Goal: Task Accomplishment & Management: Manage account settings

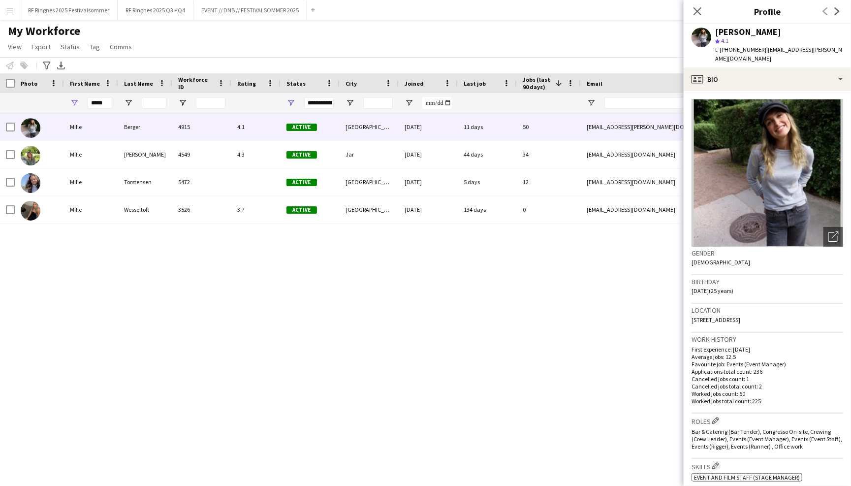
scroll to position [15, 0]
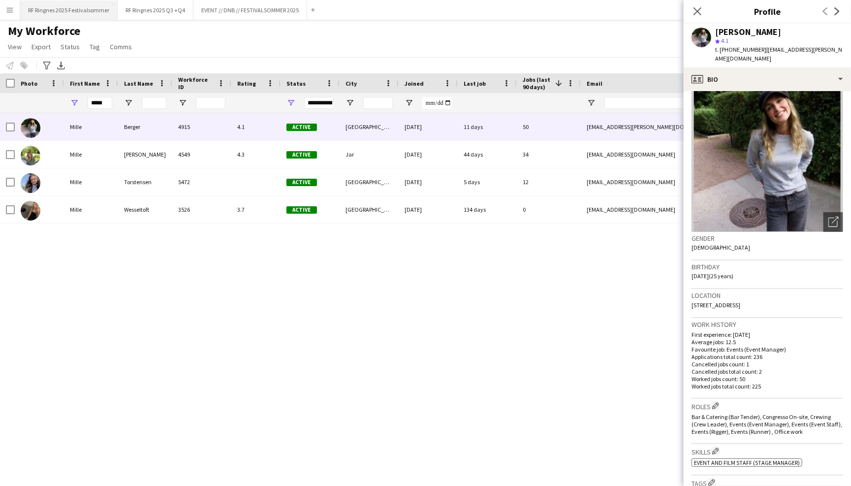
click at [63, 11] on button "RF Ringnes 2025 Festivalsommer Close" at bounding box center [68, 9] width 97 height 19
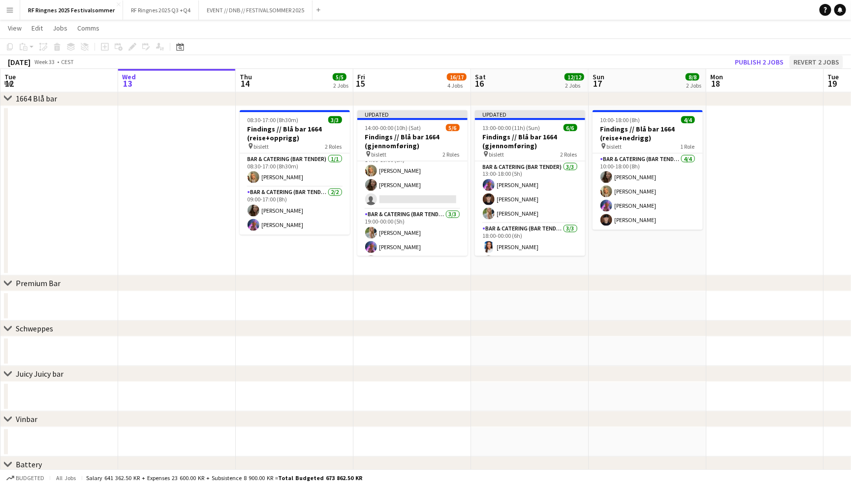
click at [826, 58] on button "Revert 2 jobs" at bounding box center [816, 62] width 54 height 13
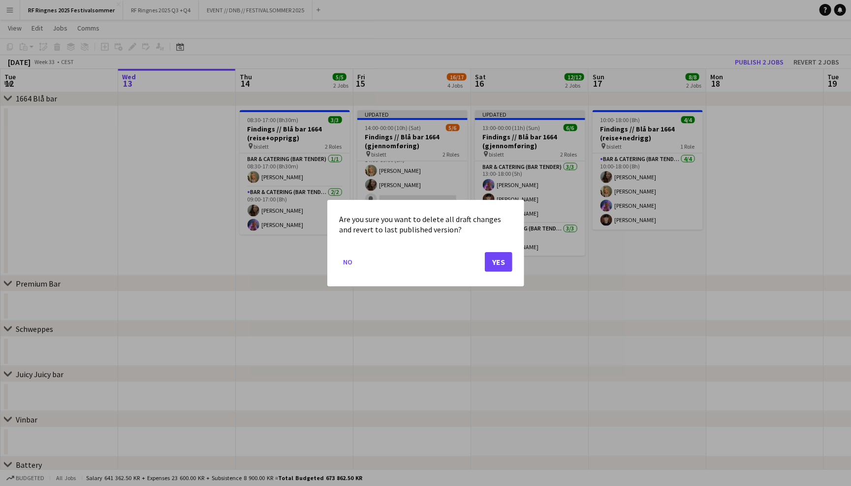
click at [507, 264] on button "Yes" at bounding box center [499, 261] width 28 height 20
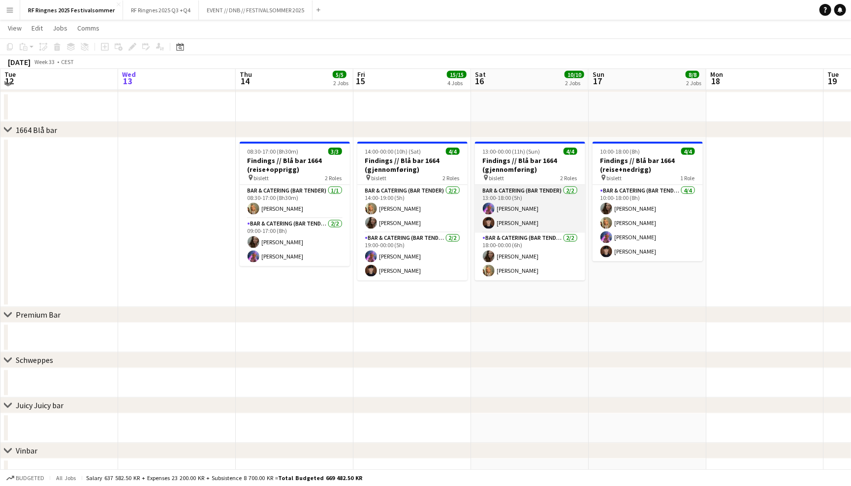
scroll to position [866, 0]
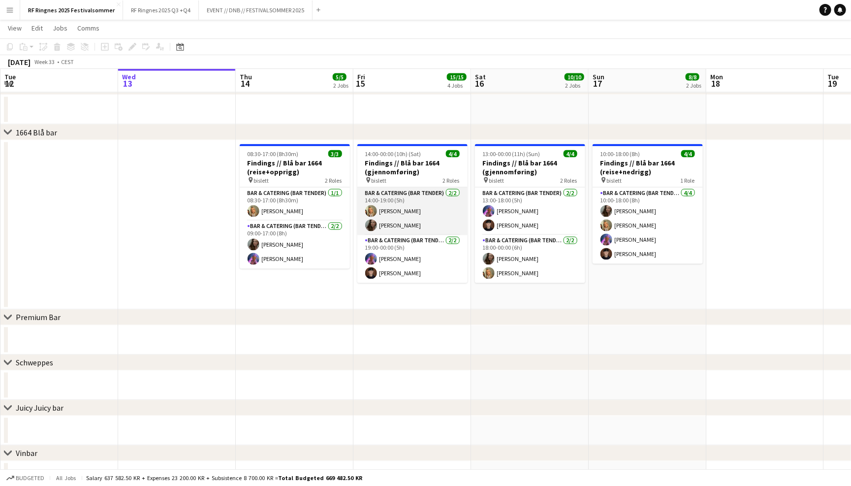
click at [403, 218] on app-card-role "Bar & Catering (Bar Tender) [DATE] 14:00-19:00 (5h) [PERSON_NAME] [PERSON_NAME]" at bounding box center [412, 211] width 110 height 48
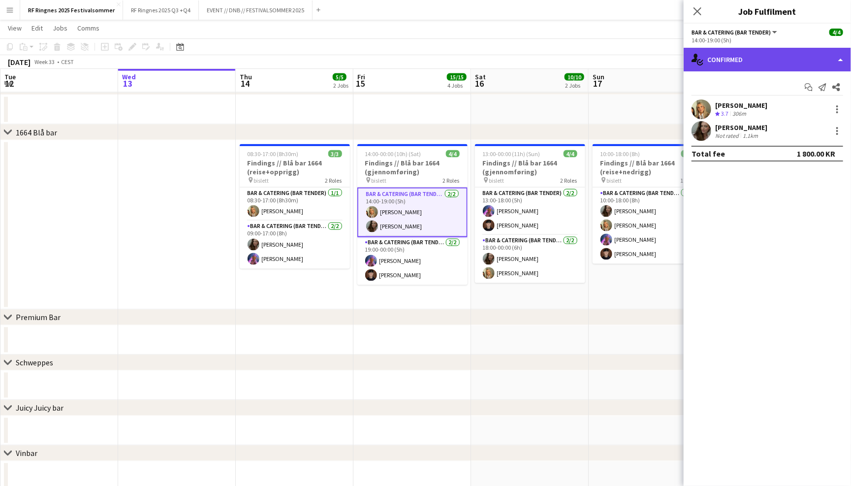
click at [761, 53] on div "single-neutral-actions-check-2 Confirmed" at bounding box center [767, 60] width 167 height 24
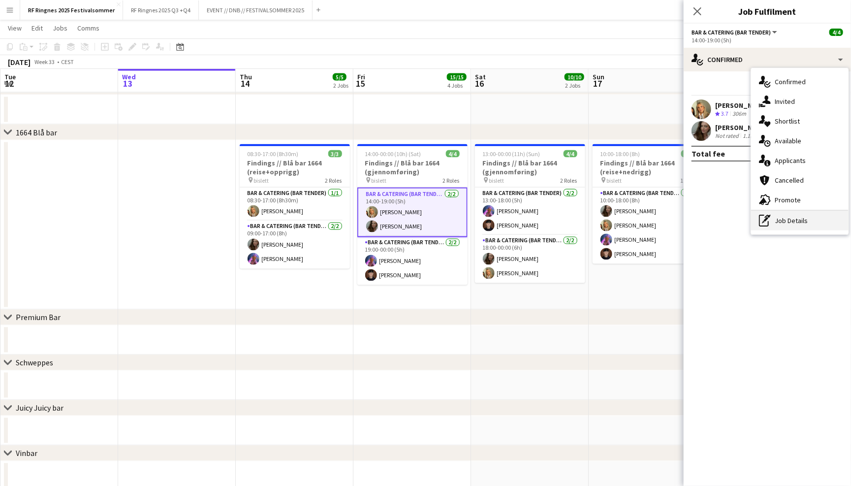
click at [808, 220] on div "pen-write Job Details" at bounding box center [799, 221] width 97 height 20
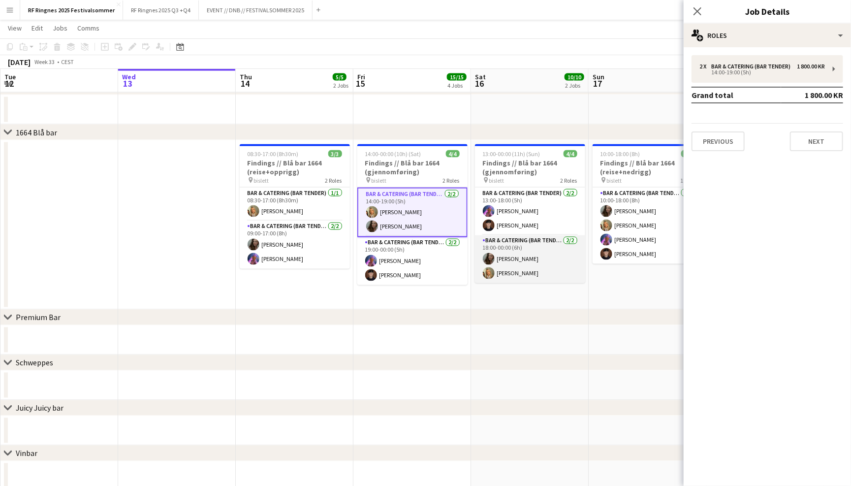
scroll to position [0, 234]
click at [528, 265] on app-card-role "Bar & Catering (Bar Tender) [DATE] 18:00-00:00 (6h) [PERSON_NAME] [PERSON_NAME]" at bounding box center [530, 259] width 110 height 48
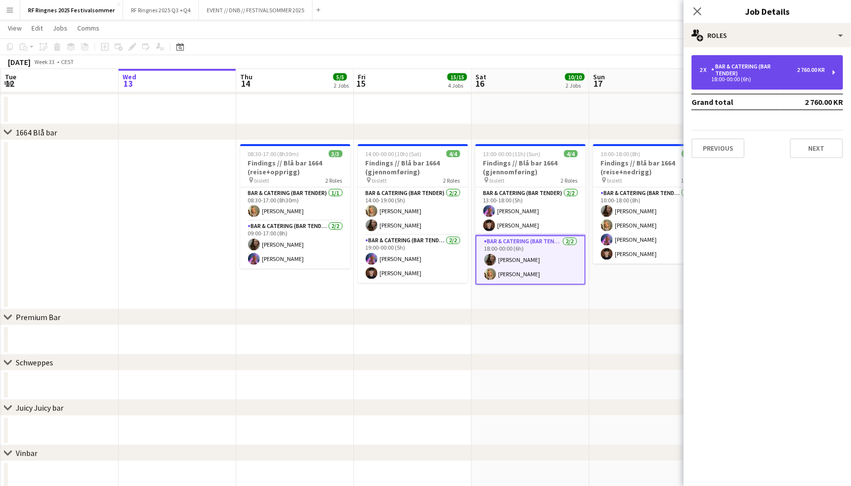
click at [777, 77] on div "18:00-00:00 (6h)" at bounding box center [761, 79] width 125 height 5
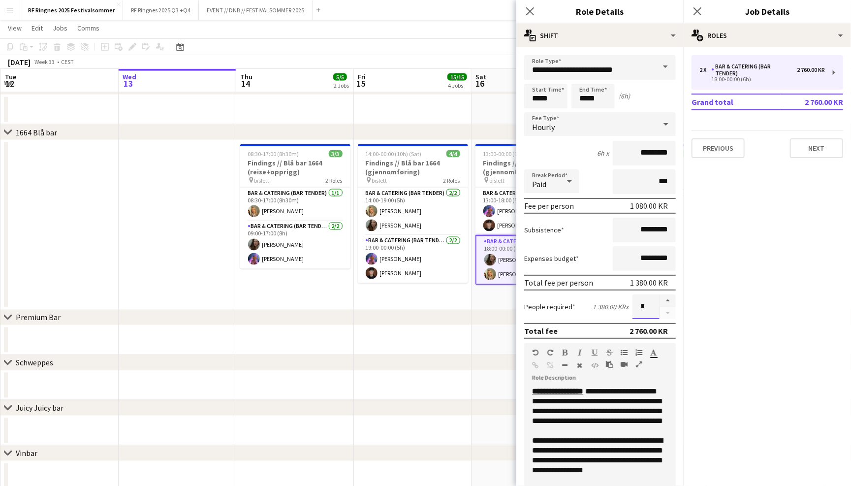
drag, startPoint x: 651, startPoint y: 302, endPoint x: 632, endPoint y: 303, distance: 18.7
click at [632, 303] on input "*" at bounding box center [645, 306] width 27 height 25
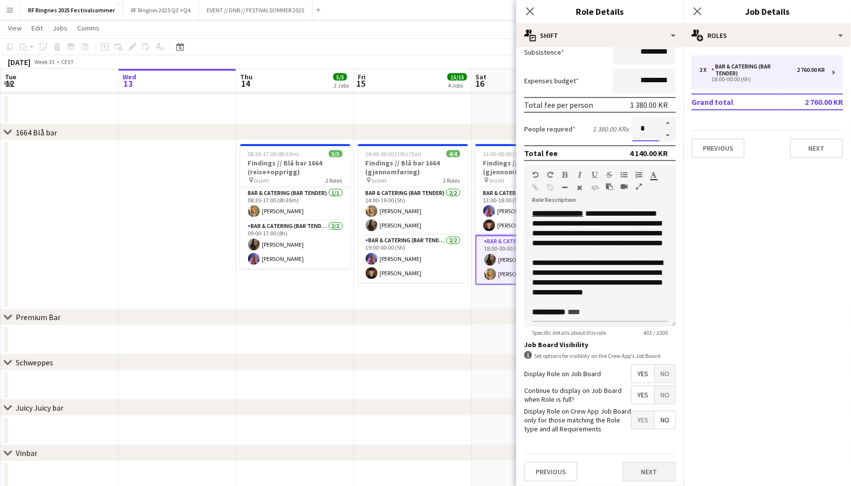
scroll to position [177, 0]
type input "*"
click at [656, 463] on button "Next" at bounding box center [649, 472] width 53 height 20
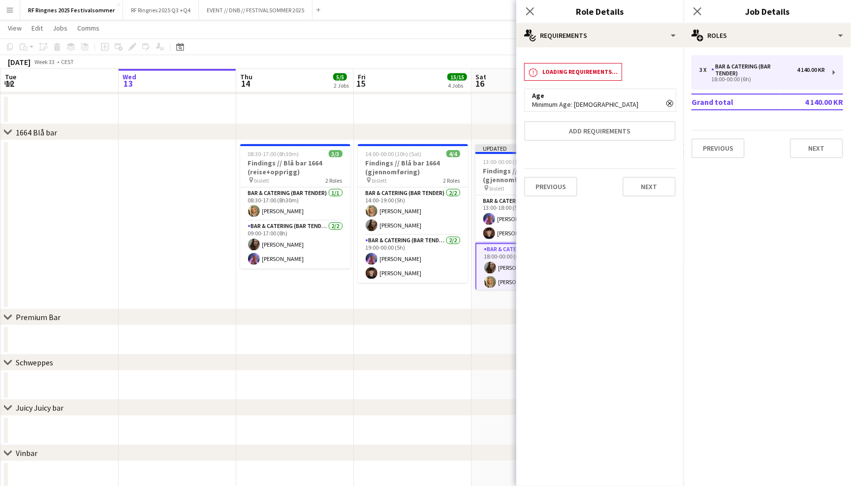
scroll to position [0, 0]
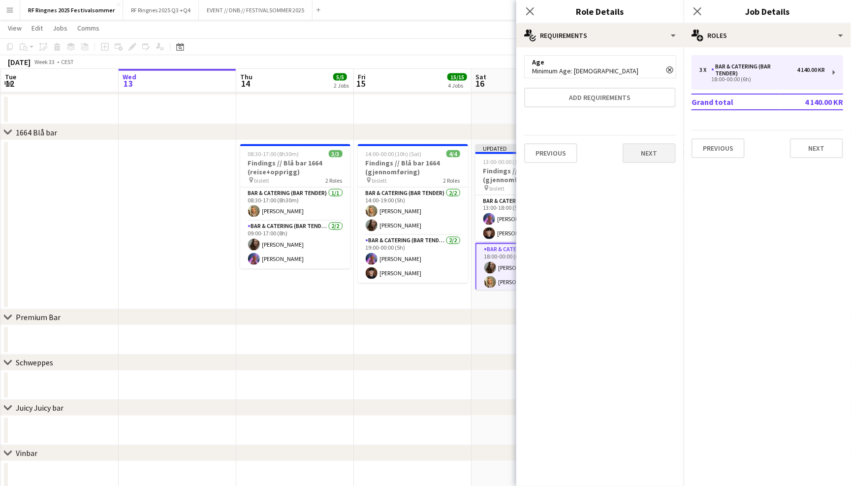
click at [645, 155] on button "Next" at bounding box center [649, 153] width 53 height 20
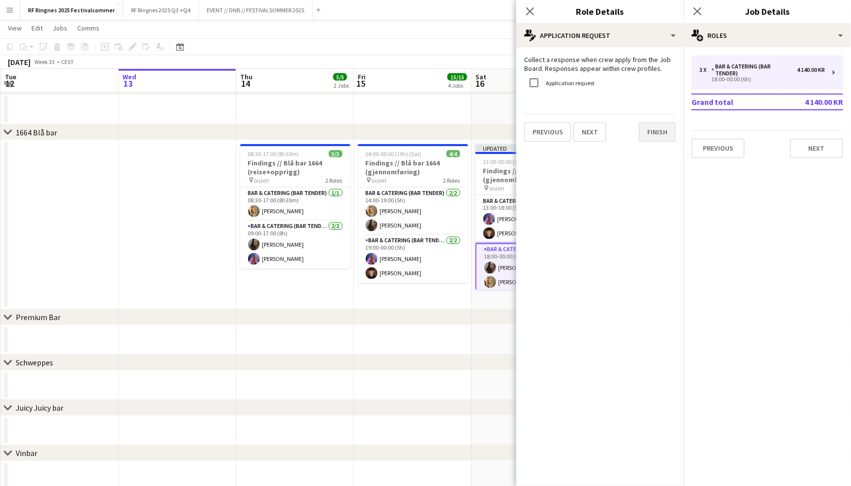
click at [648, 130] on button "Finish" at bounding box center [657, 132] width 37 height 20
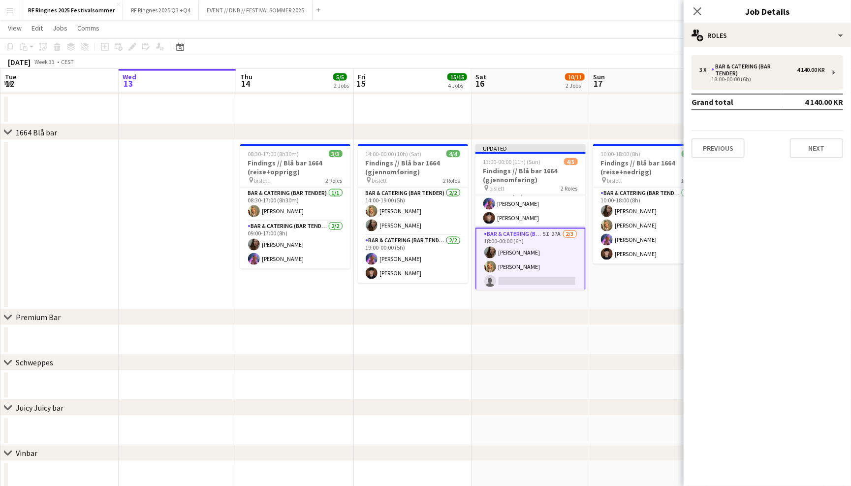
click at [537, 258] on app-card-role "Bar & Catering (Bar Tender) 5I 27A [DATE] 18:00-00:00 (6h) [PERSON_NAME] [PERSO…" at bounding box center [530, 260] width 110 height 64
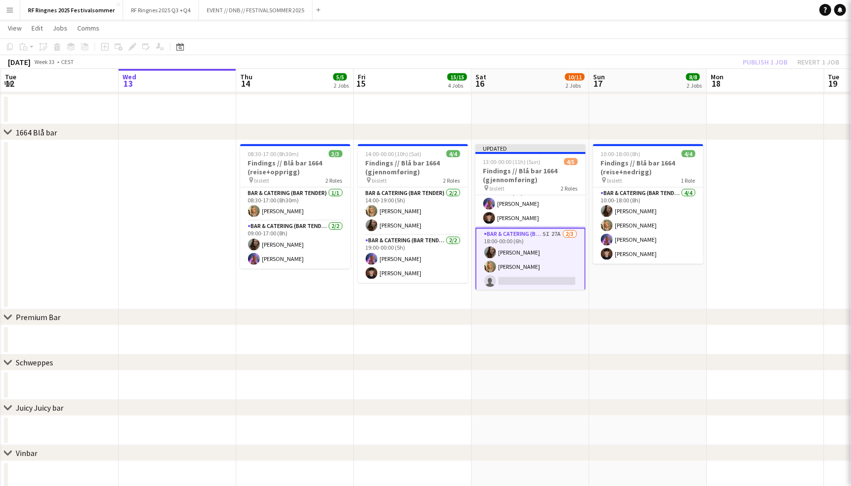
scroll to position [14, 0]
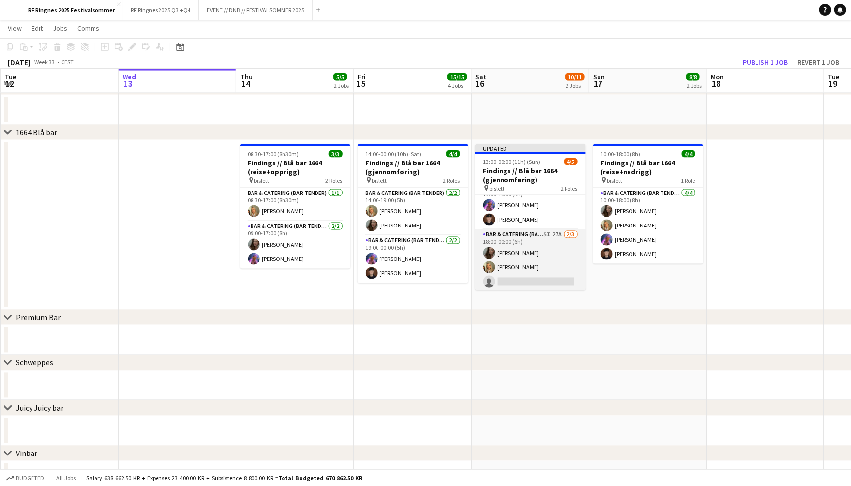
click at [542, 263] on app-card-role "Bar & Catering (Bar Tender) 5I 27A [DATE] 18:00-00:00 (6h) [PERSON_NAME] [PERSO…" at bounding box center [530, 260] width 110 height 62
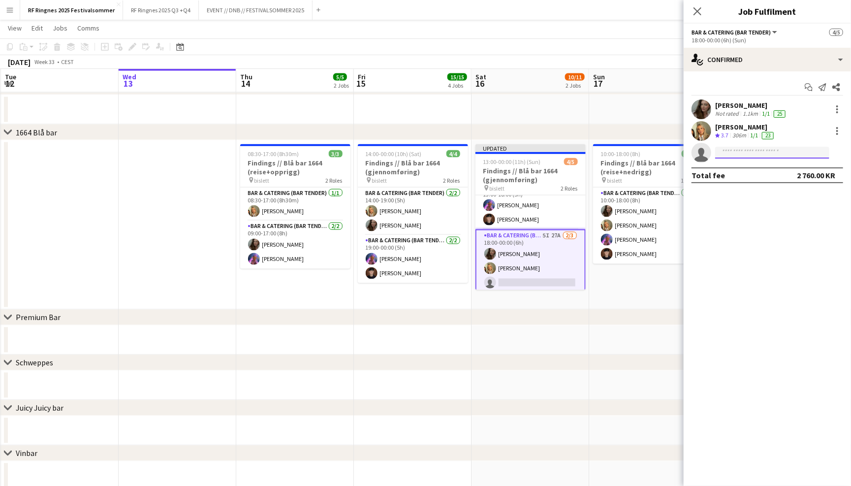
click at [730, 147] on input at bounding box center [772, 153] width 114 height 12
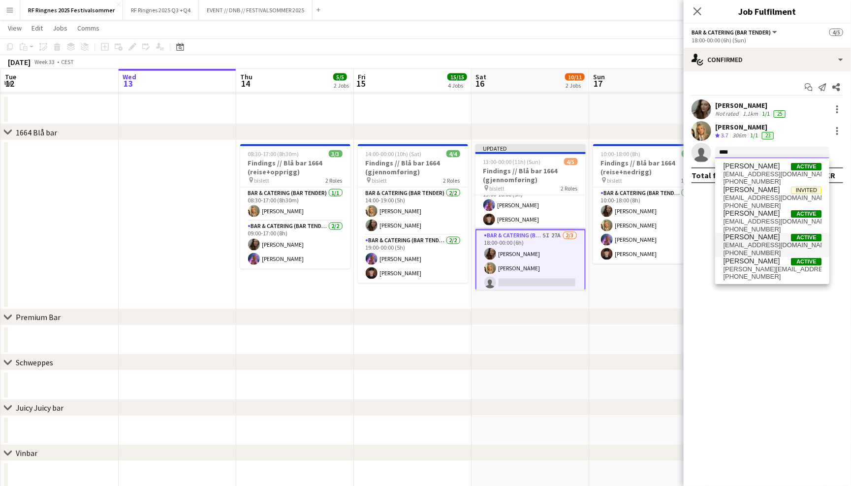
type input "****"
click at [746, 249] on span "[PHONE_NUMBER]" at bounding box center [772, 253] width 98 height 8
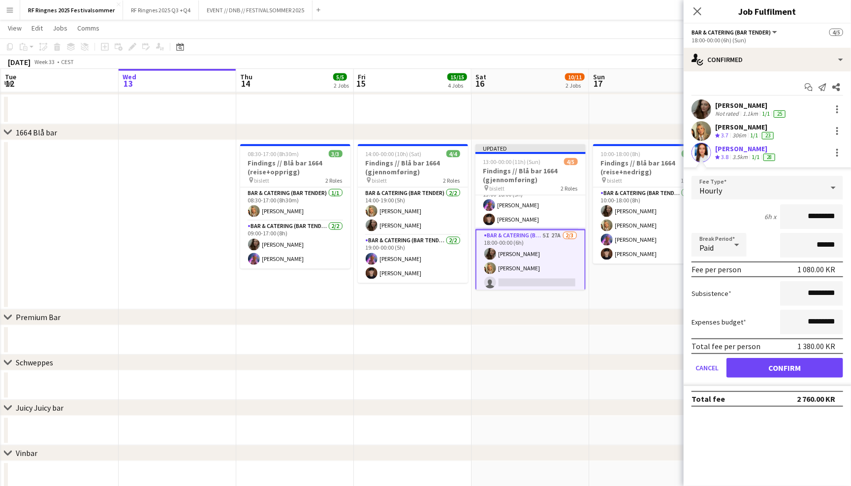
click at [779, 363] on button "Confirm" at bounding box center [784, 368] width 117 height 20
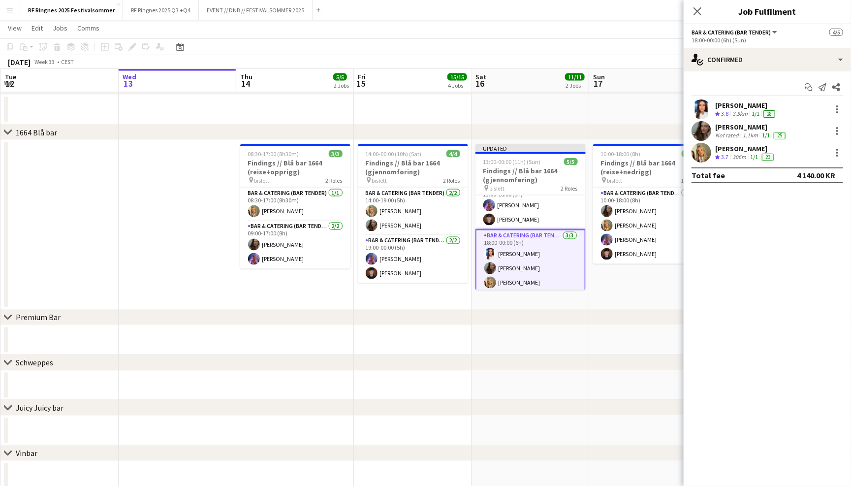
click at [657, 38] on app-toolbar "Copy Paste Paste Command V Paste with crew Command Shift V Paste linked Job [GE…" at bounding box center [425, 46] width 851 height 17
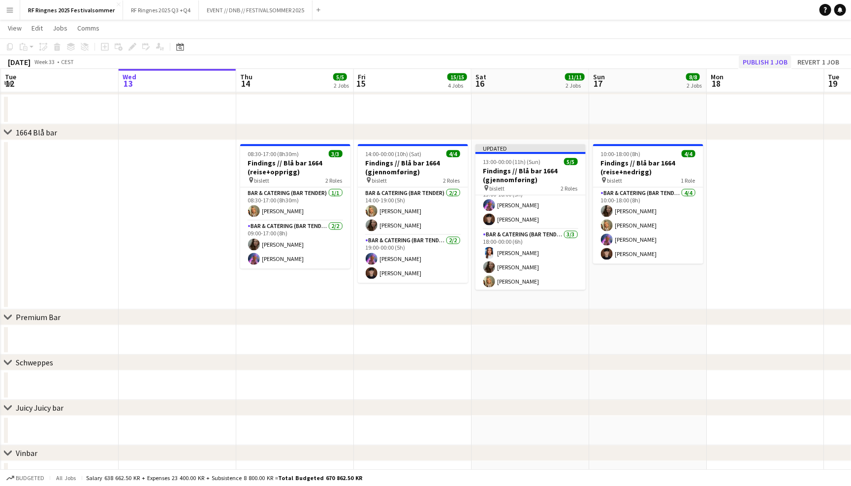
click at [760, 59] on button "Publish 1 job" at bounding box center [765, 62] width 53 height 13
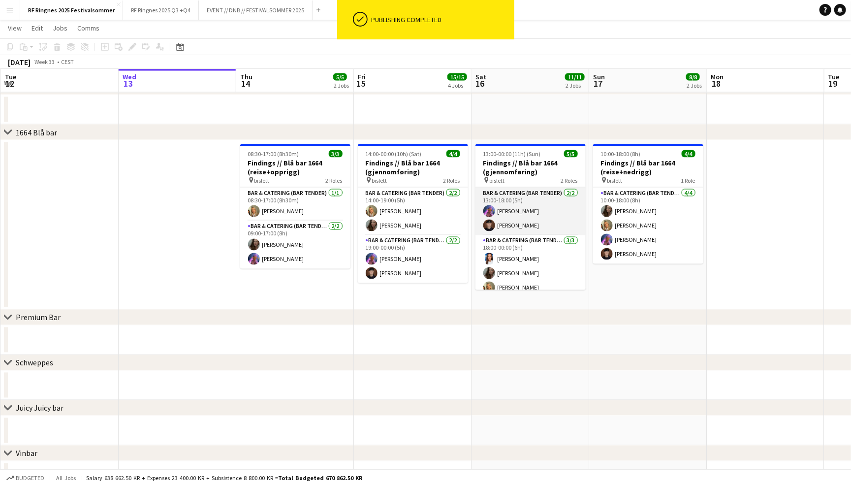
scroll to position [0, 0]
click at [530, 212] on app-card-role "Bar & Catering (Bar Tender) [DATE] 13:00-18:00 (5h) [PERSON_NAME] [PERSON_NAME]" at bounding box center [530, 211] width 110 height 48
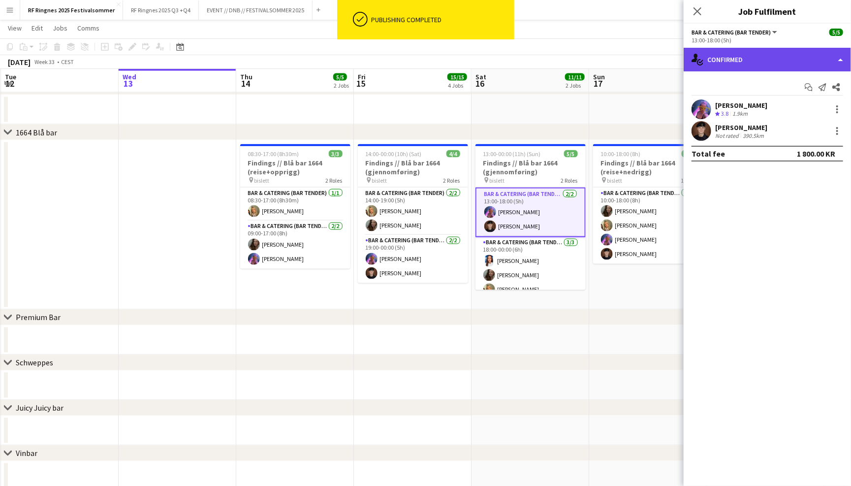
click at [779, 51] on div "single-neutral-actions-check-2 Confirmed" at bounding box center [767, 60] width 167 height 24
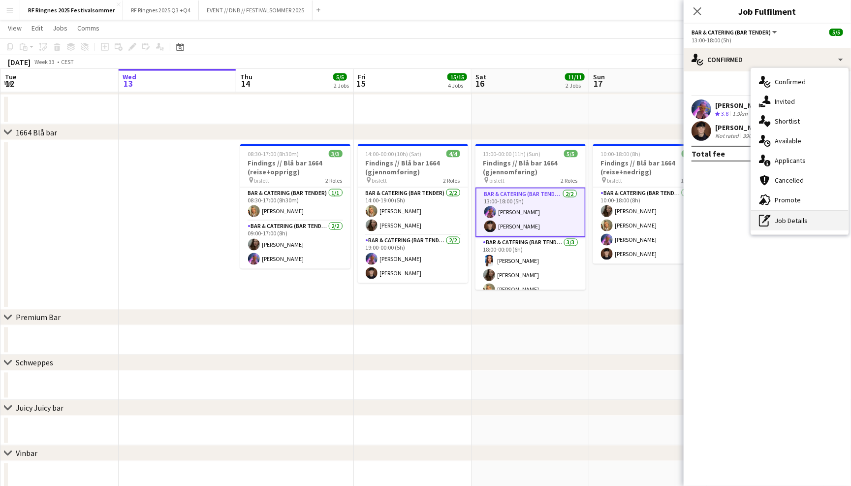
click at [801, 221] on div "pen-write Job Details" at bounding box center [799, 221] width 97 height 20
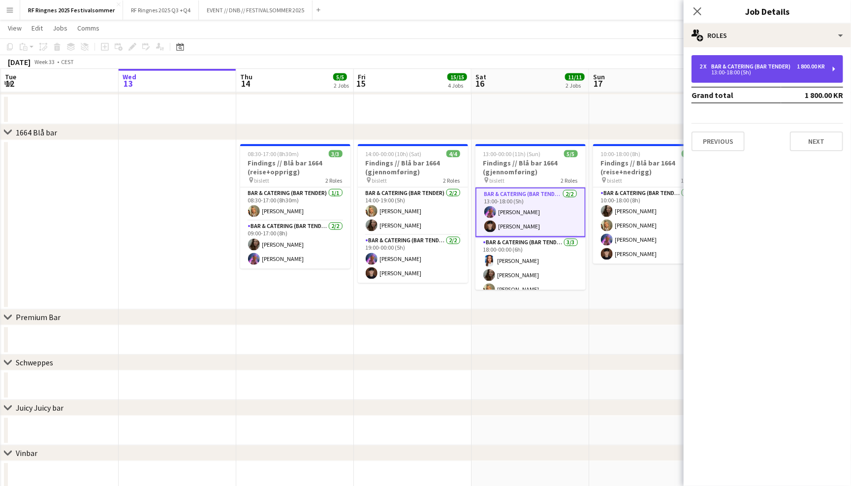
click at [724, 76] on div "2 x Bar & Catering (Bar Tender) 1 800.00 KR 13:00-18:00 (5h)" at bounding box center [767, 69] width 152 height 28
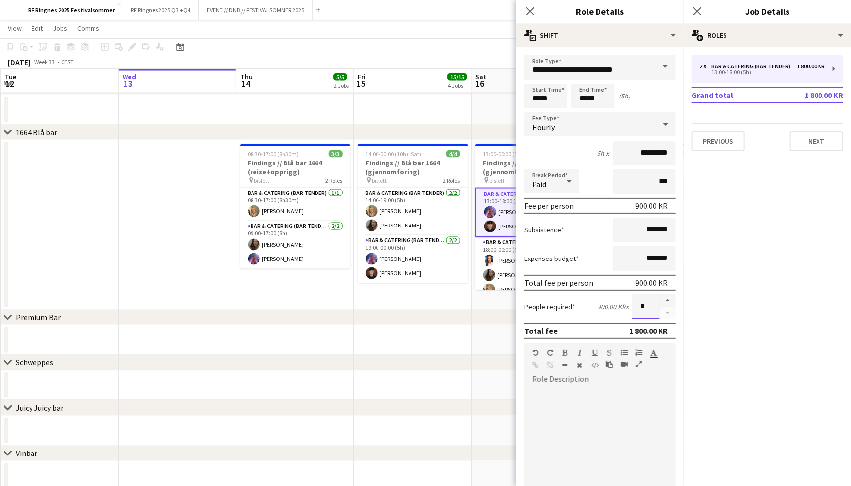
drag, startPoint x: 649, startPoint y: 302, endPoint x: 638, endPoint y: 302, distance: 10.8
click at [638, 302] on input "*" at bounding box center [645, 306] width 27 height 25
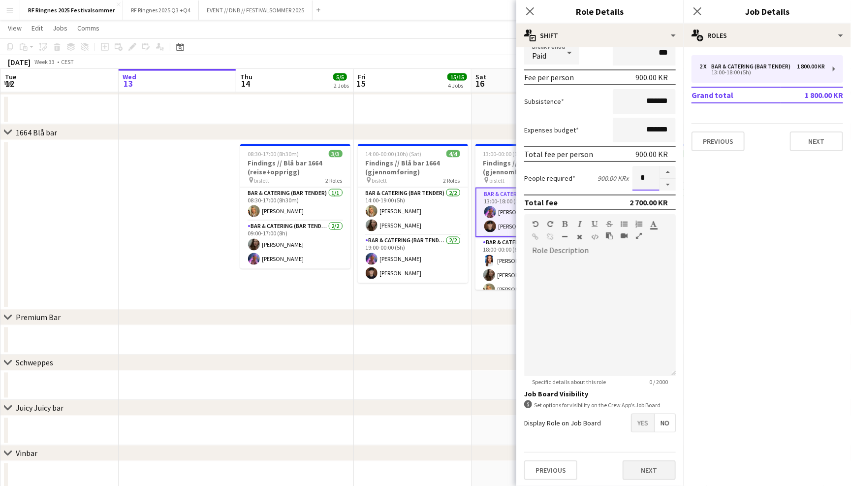
scroll to position [128, 0]
type input "*"
click at [661, 465] on button "Next" at bounding box center [649, 471] width 53 height 20
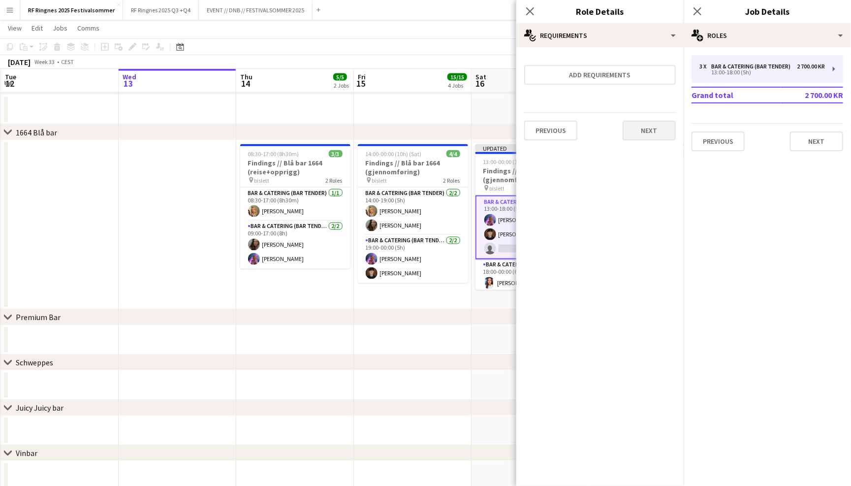
click at [654, 127] on button "Next" at bounding box center [649, 131] width 53 height 20
click at [654, 127] on button "Finish" at bounding box center [657, 132] width 37 height 20
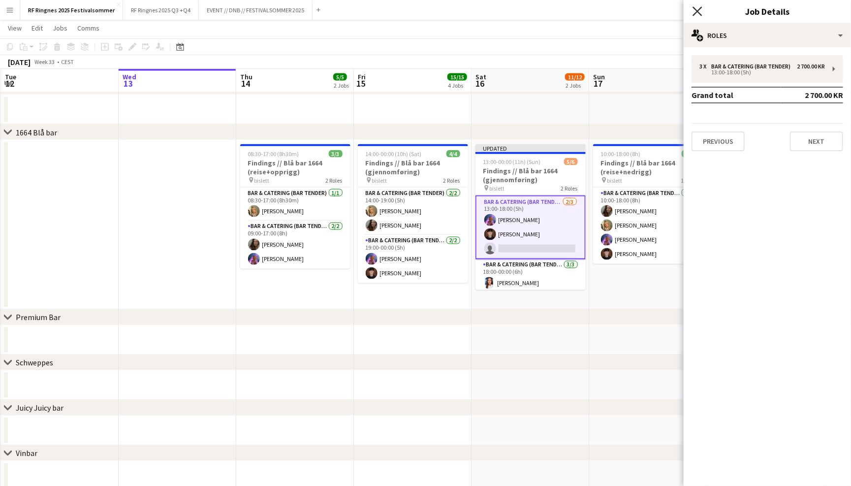
click at [696, 7] on icon "Close pop-in" at bounding box center [696, 10] width 9 height 9
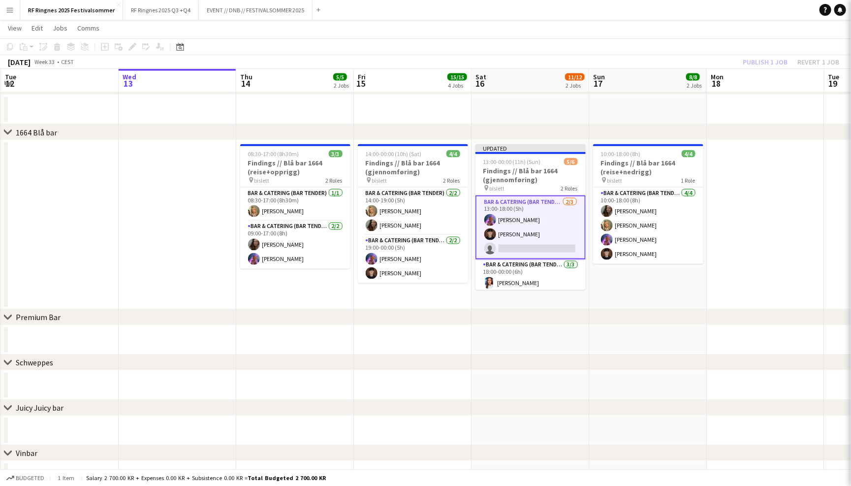
click at [696, 28] on app-page-menu "View Day view expanded Day view collapsed Month view Date picker Jump to [DATE]…" at bounding box center [425, 29] width 851 height 19
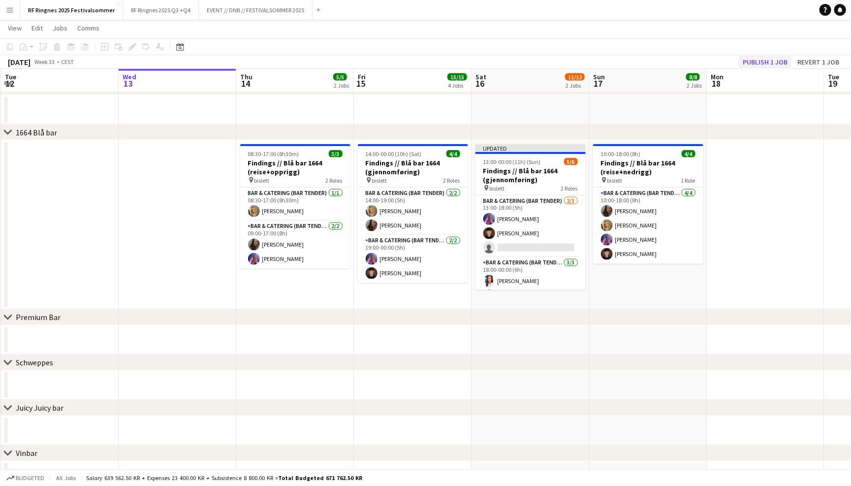
click at [749, 61] on button "Publish 1 job" at bounding box center [765, 62] width 53 height 13
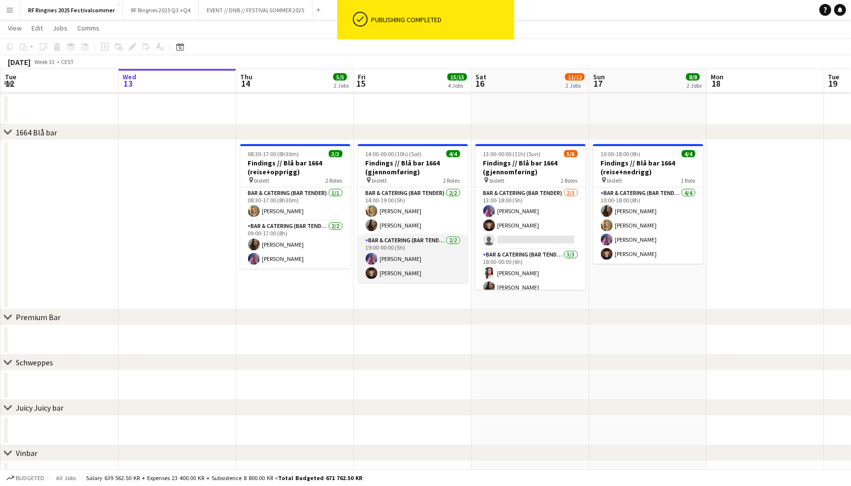
click at [422, 257] on app-card-role "Bar & Catering (Bar Tender) [DATE] 19:00-00:00 (5h) [PERSON_NAME] [PERSON_NAME]" at bounding box center [413, 259] width 110 height 48
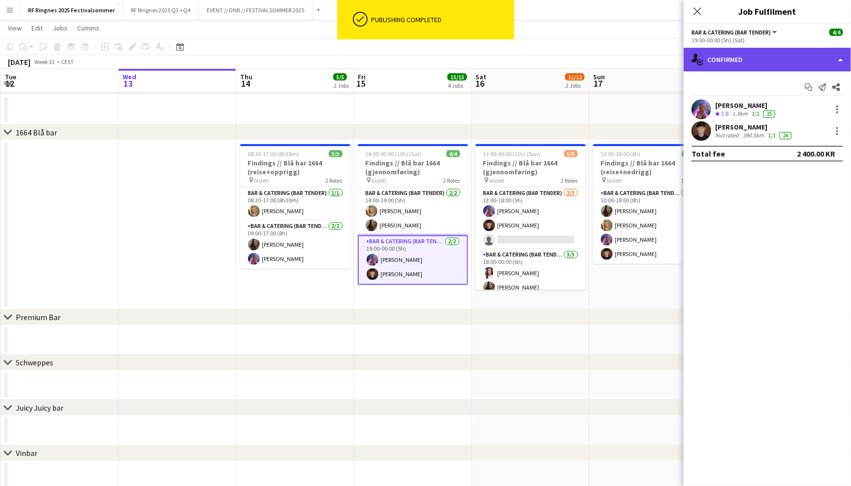
click at [739, 58] on div "single-neutral-actions-check-2 Confirmed" at bounding box center [767, 60] width 167 height 24
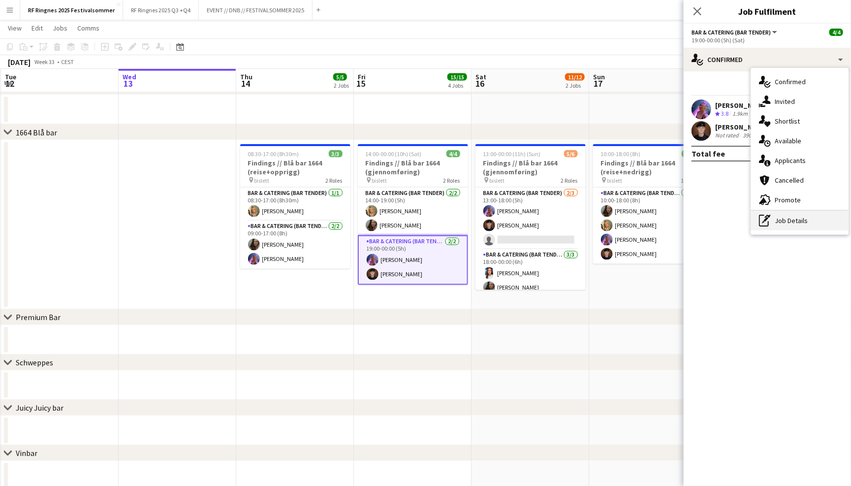
click at [806, 222] on div "pen-write Job Details" at bounding box center [799, 221] width 97 height 20
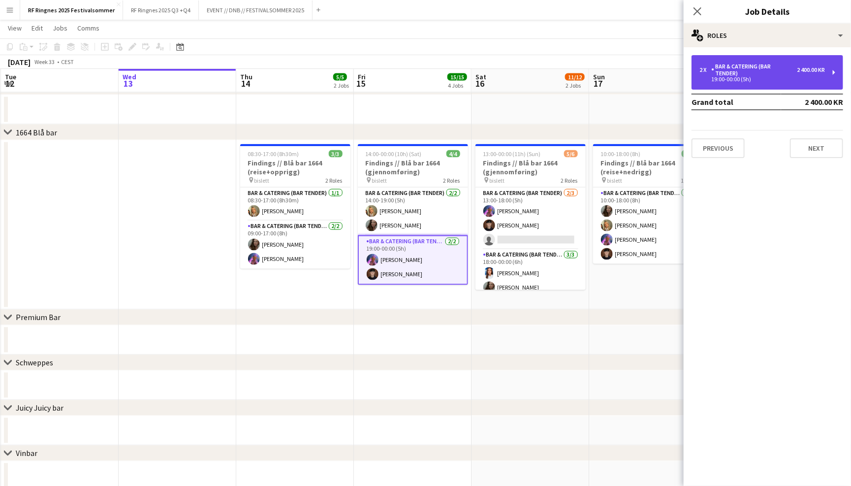
click at [766, 61] on div "2 x Bar & Catering (Bar Tender) 2 400.00 KR 19:00-00:00 (5h)" at bounding box center [767, 72] width 152 height 34
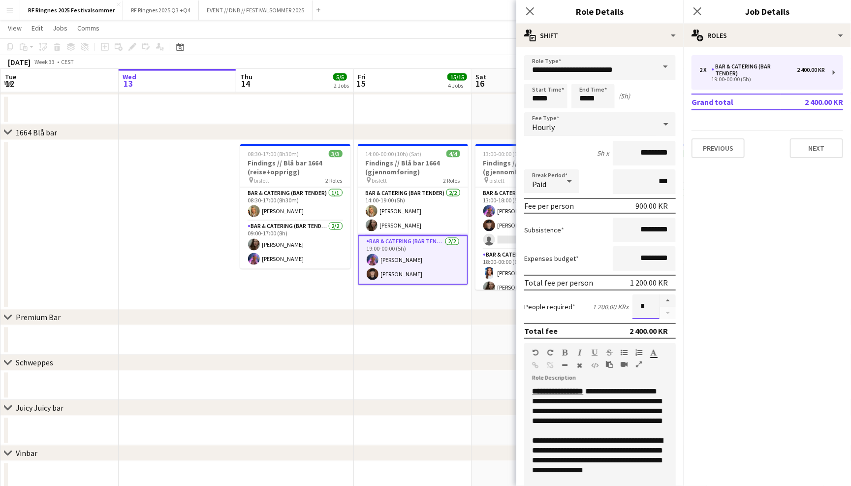
drag, startPoint x: 647, startPoint y: 307, endPoint x: 637, endPoint y: 307, distance: 9.8
click at [637, 307] on input "*" at bounding box center [645, 306] width 27 height 25
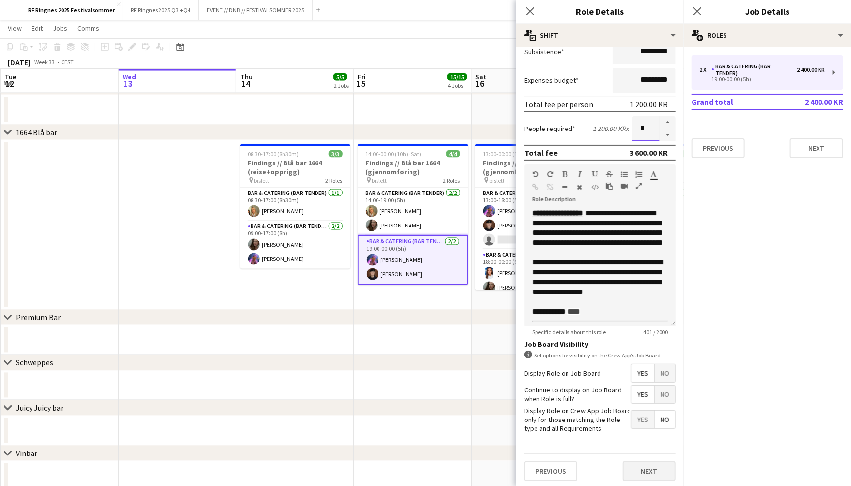
scroll to position [177, 0]
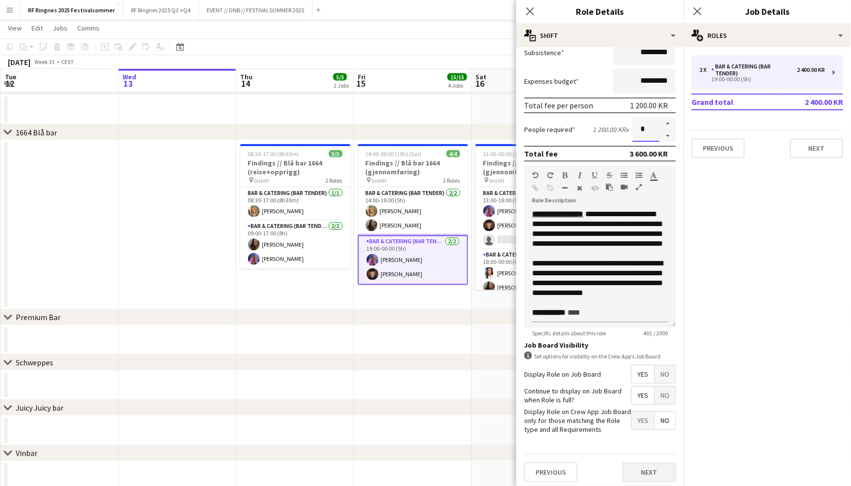
type input "*"
click at [658, 468] on button "Next" at bounding box center [649, 472] width 53 height 20
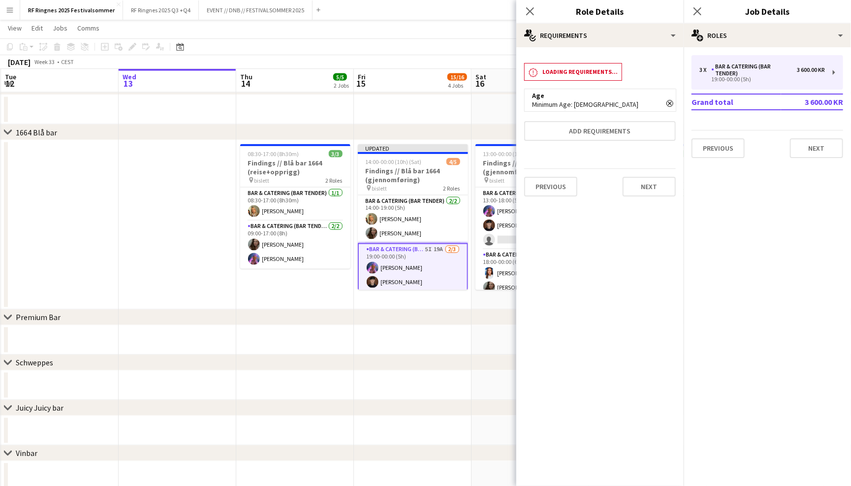
scroll to position [0, 0]
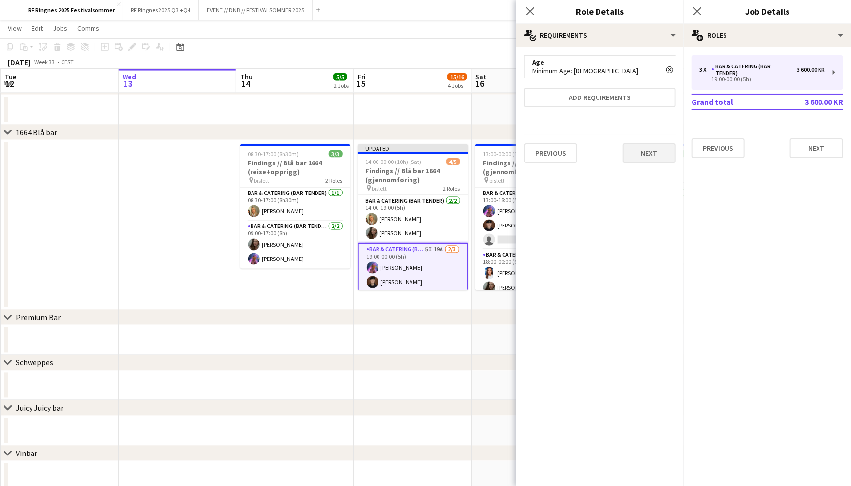
click at [647, 158] on button "Next" at bounding box center [649, 153] width 53 height 20
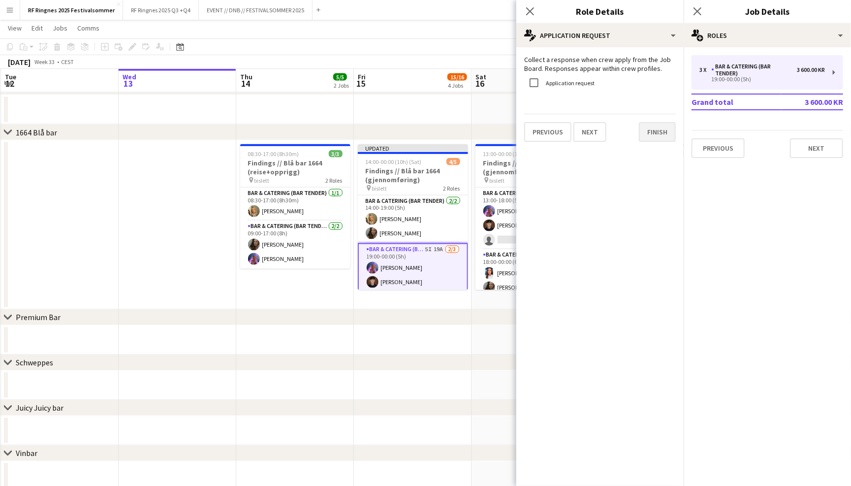
click at [653, 139] on button "Finish" at bounding box center [657, 132] width 37 height 20
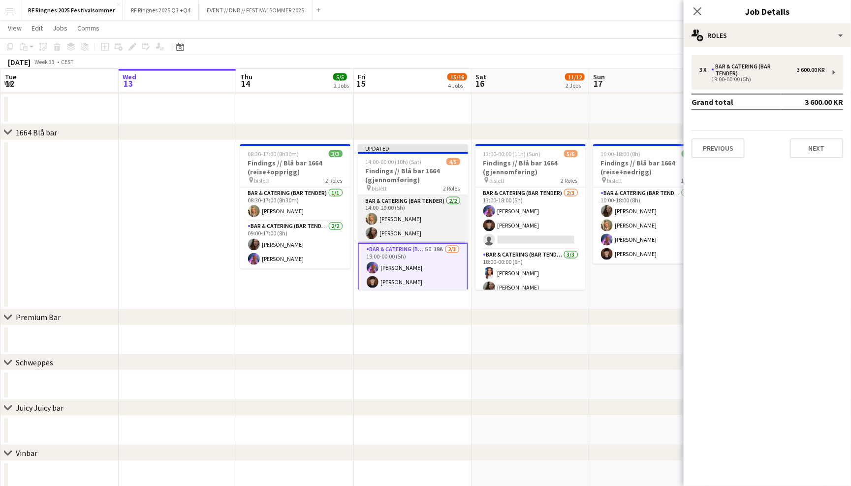
click at [437, 215] on app-card-role "Bar & Catering (Bar Tender) [DATE] 14:00-19:00 (5h) [PERSON_NAME] [PERSON_NAME]" at bounding box center [413, 219] width 110 height 48
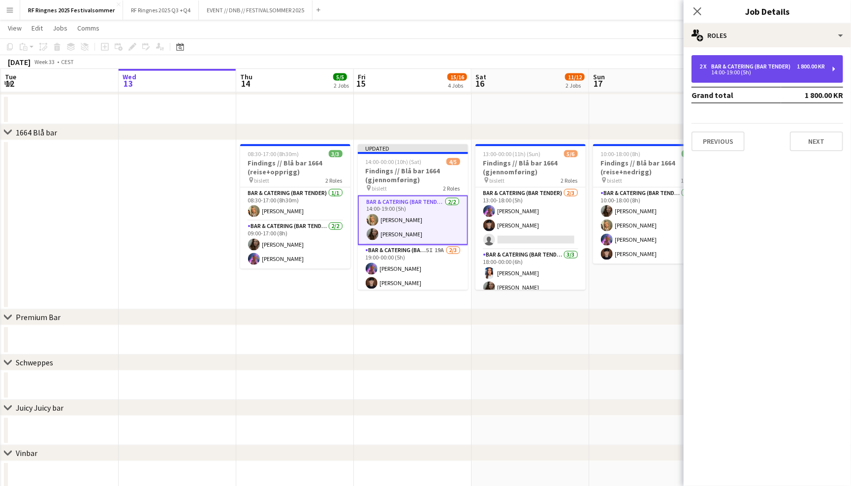
click at [711, 71] on div "14:00-19:00 (5h)" at bounding box center [761, 72] width 125 height 5
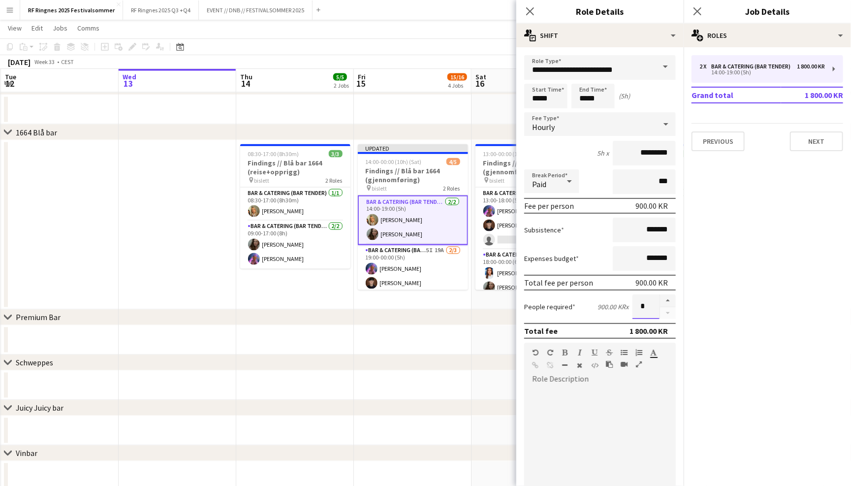
drag, startPoint x: 650, startPoint y: 298, endPoint x: 649, endPoint y: 308, distance: 9.9
click at [650, 308] on input "*" at bounding box center [645, 306] width 27 height 25
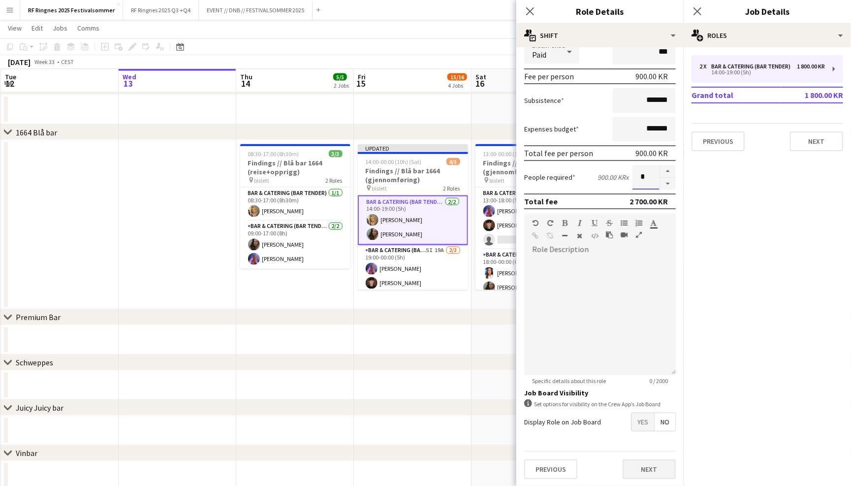
scroll to position [128, 0]
type input "*"
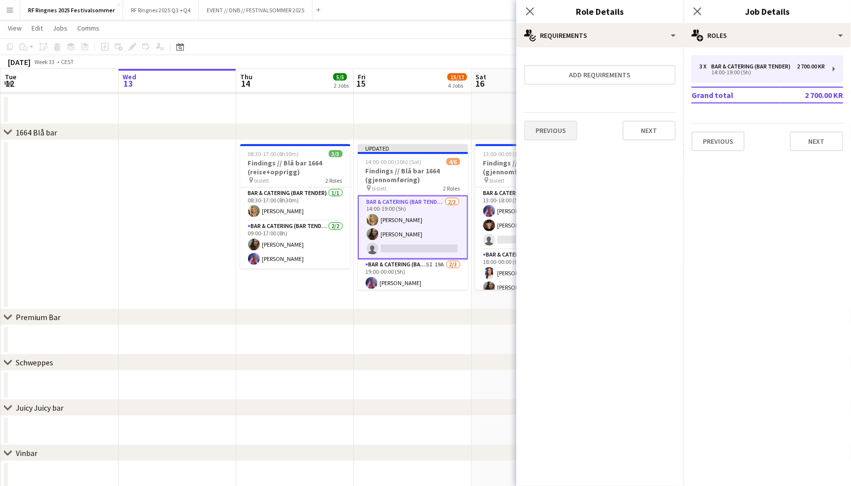
click at [562, 131] on button "Previous" at bounding box center [550, 131] width 53 height 20
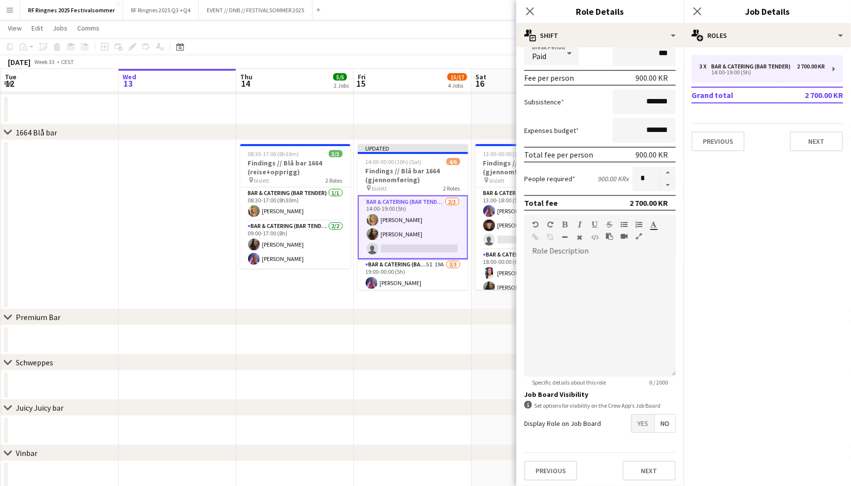
click at [648, 420] on span "Yes" at bounding box center [642, 423] width 23 height 18
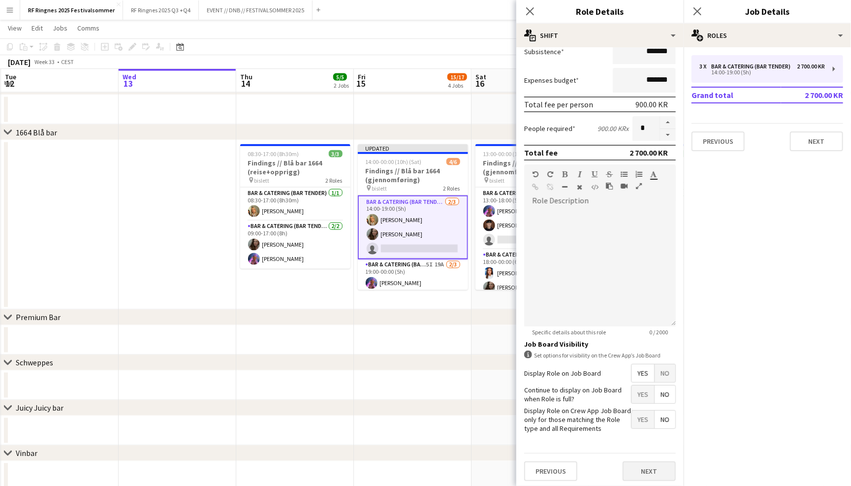
scroll to position [177, 0]
click at [654, 468] on button "Next" at bounding box center [649, 472] width 53 height 20
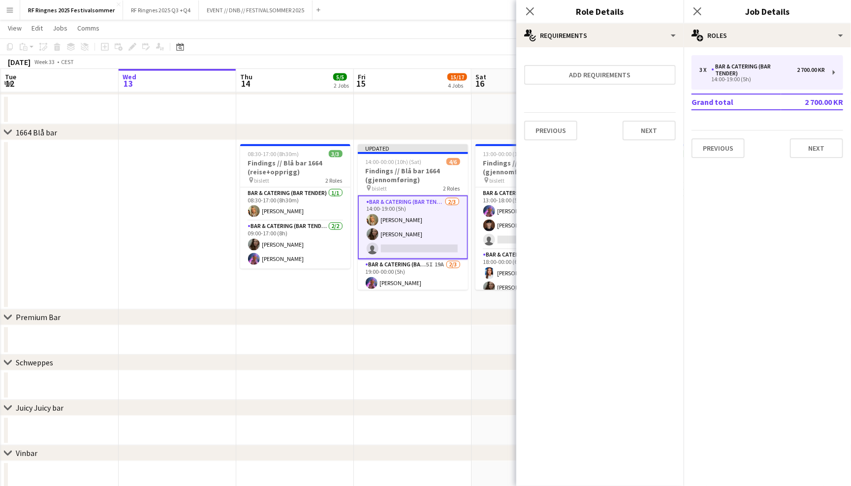
scroll to position [0, 0]
click at [647, 135] on button "Next" at bounding box center [649, 131] width 53 height 20
click at [647, 135] on button "Finish" at bounding box center [657, 132] width 37 height 20
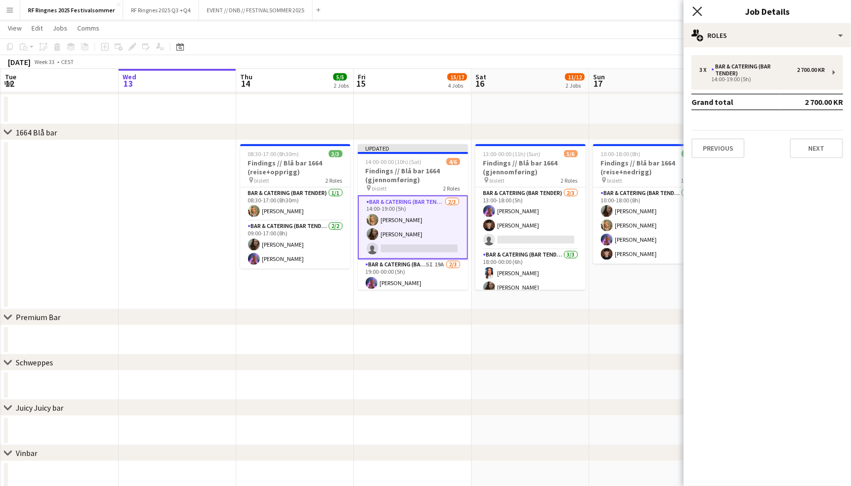
click at [700, 12] on icon "Close pop-in" at bounding box center [696, 10] width 9 height 9
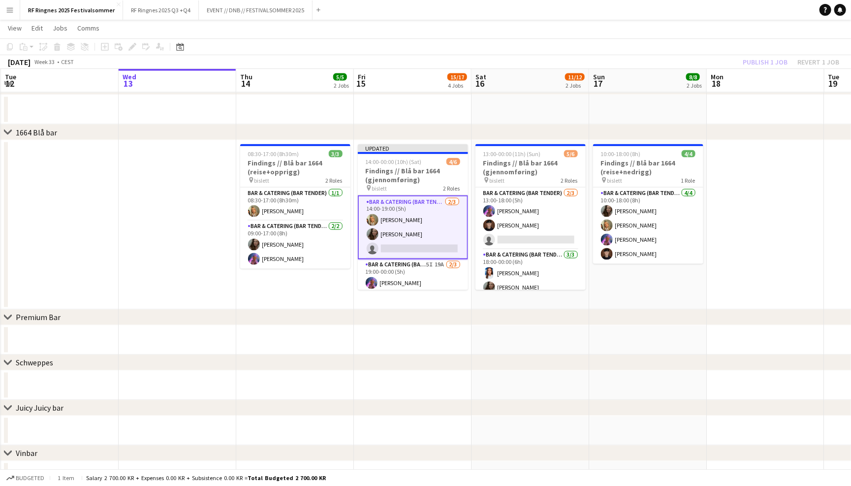
click at [672, 37] on app-page-menu "View Day view expanded Day view collapsed Month view Date picker Jump to [DATE]…" at bounding box center [425, 29] width 851 height 19
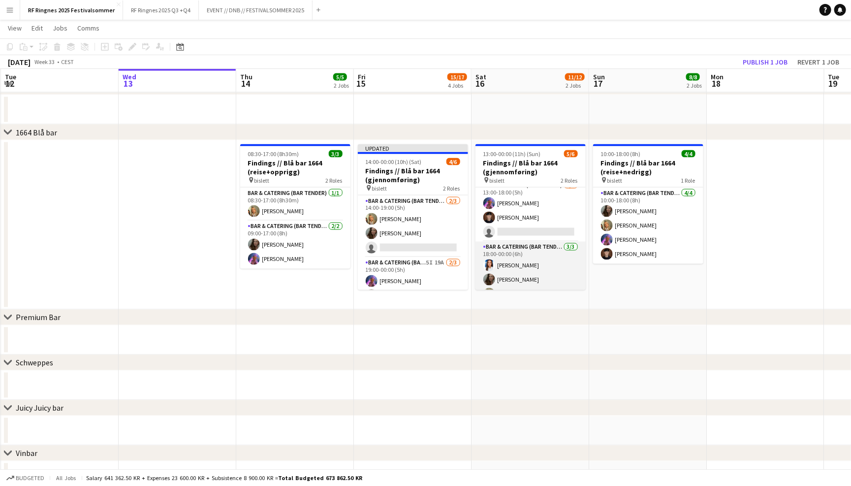
scroll to position [7, 0]
click at [753, 56] on button "Publish 1 job" at bounding box center [765, 62] width 53 height 13
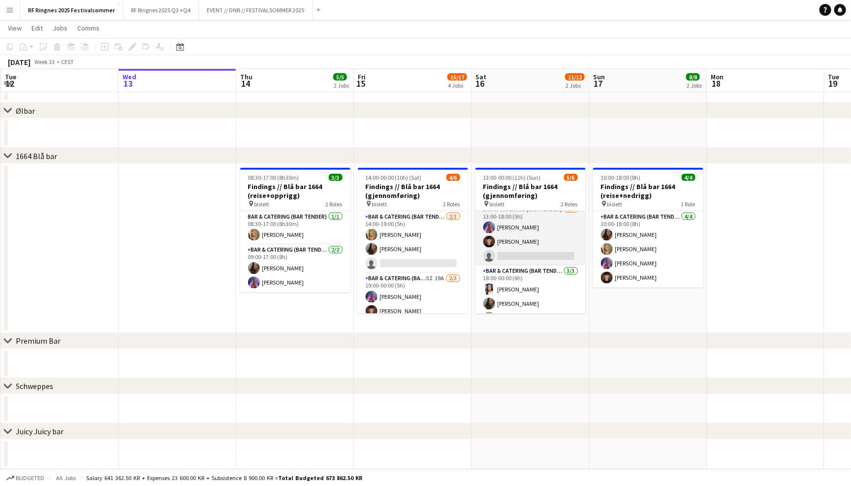
scroll to position [11, 0]
click at [516, 238] on app-card-role "Bar & Catering (Bar Tender) [DATE] 13:00-18:00 (5h) [PERSON_NAME] [PERSON_NAME]…" at bounding box center [530, 231] width 110 height 62
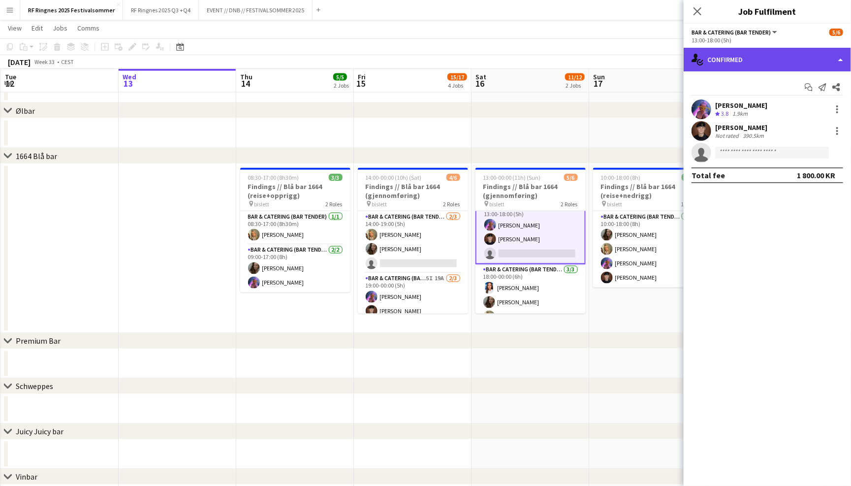
click at [761, 66] on div "single-neutral-actions-check-2 Confirmed" at bounding box center [767, 60] width 167 height 24
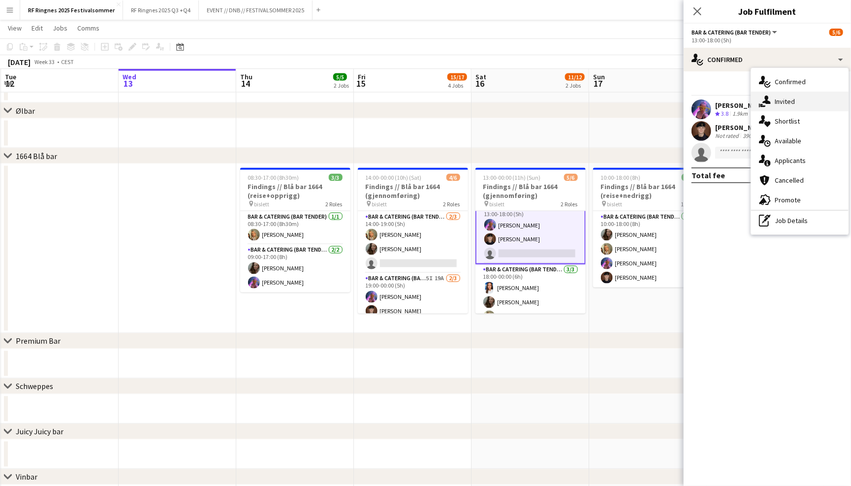
click at [786, 100] on div "single-neutral-actions-share-1 Invited" at bounding box center [799, 102] width 97 height 20
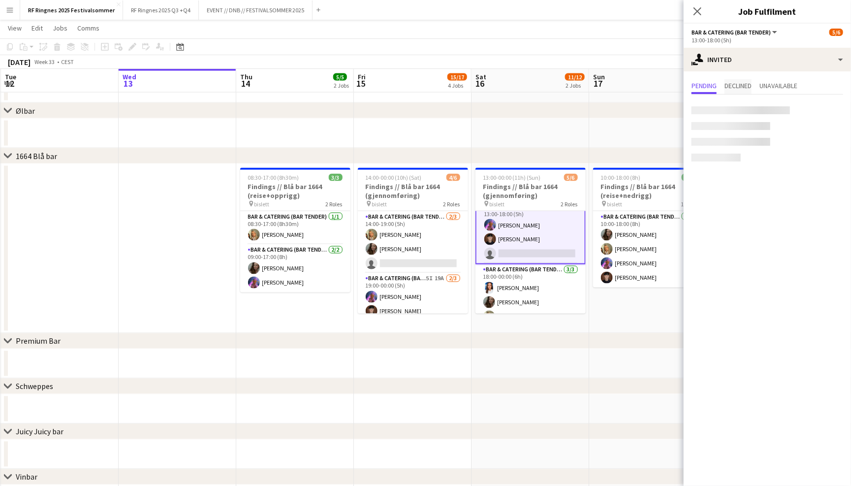
click at [734, 87] on span "Declined" at bounding box center [737, 85] width 27 height 7
click at [710, 86] on span "Pending" at bounding box center [703, 85] width 25 height 7
click at [696, 13] on icon "Close pop-in" at bounding box center [696, 10] width 9 height 9
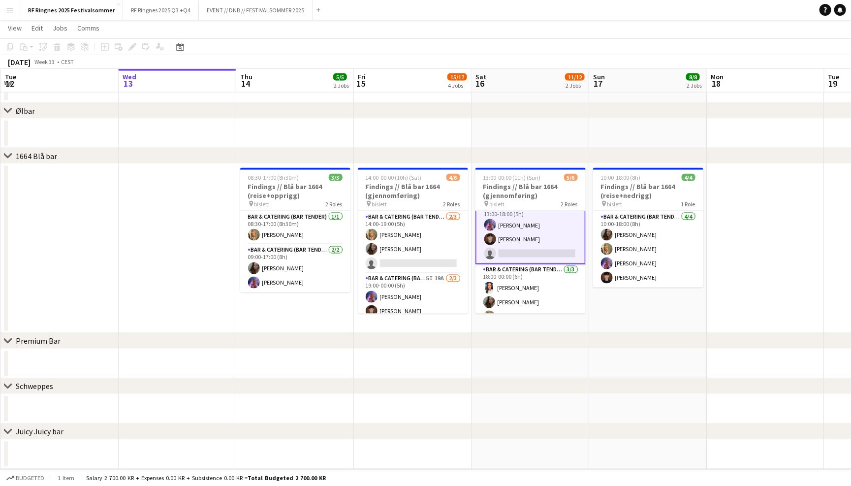
click at [513, 223] on app-card-role "Bar & Catering (Bar Tender) [DATE] 13:00-18:00 (5h) [PERSON_NAME] [PERSON_NAME]…" at bounding box center [530, 232] width 110 height 64
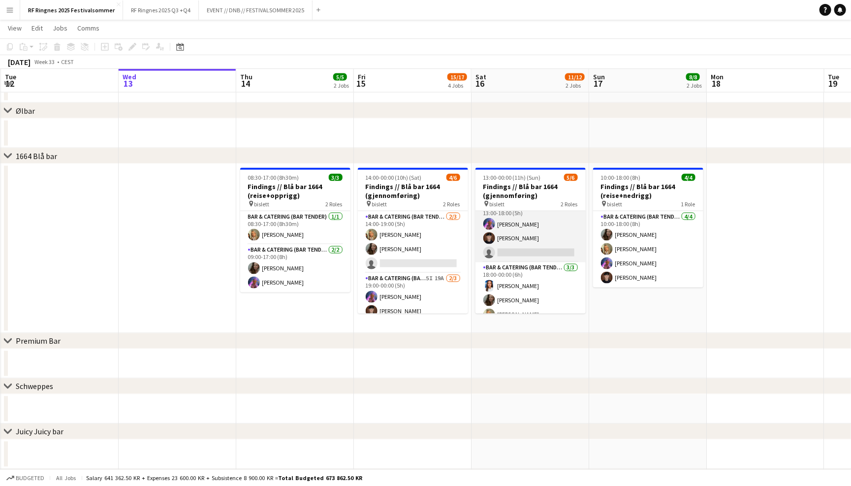
click at [532, 239] on app-card-role "Bar & Catering (Bar Tender) [DATE] 13:00-18:00 (5h) [PERSON_NAME] [PERSON_NAME]…" at bounding box center [530, 231] width 110 height 62
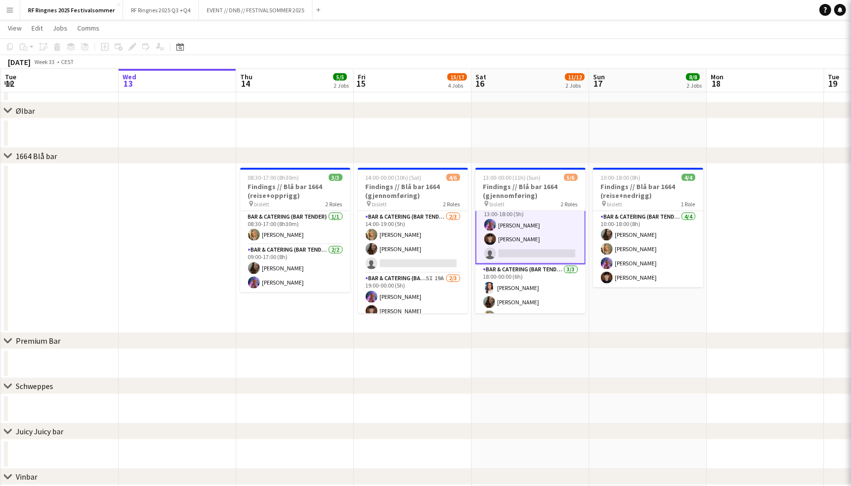
scroll to position [0, 234]
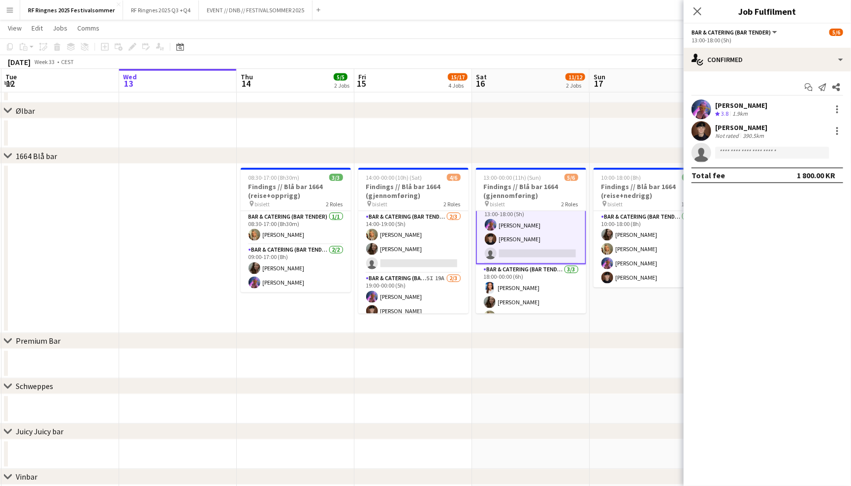
click at [744, 71] on div "Start chat Send notification Share [PERSON_NAME] Crew rating 3.8 1.9km [PERSON_…" at bounding box center [767, 131] width 167 height 120
click at [752, 48] on div "single-neutral-actions-check-2 Confirmed" at bounding box center [767, 60] width 167 height 24
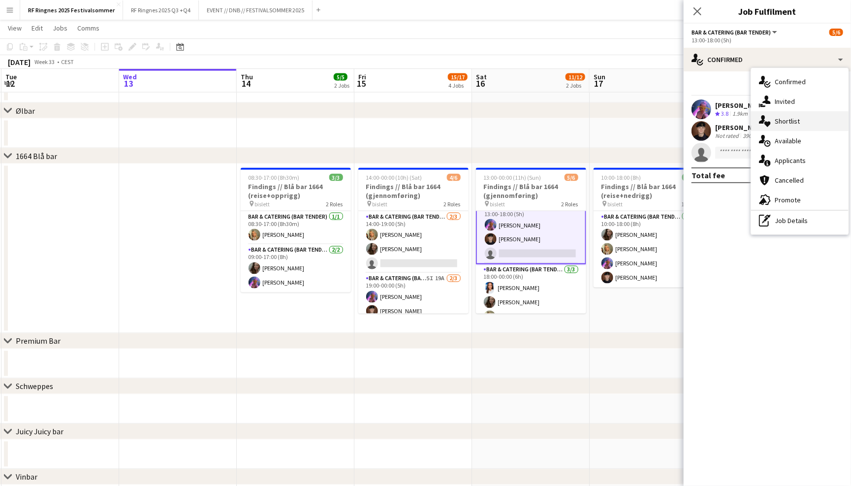
click at [786, 111] on div "single-neutral-actions-heart Shortlist" at bounding box center [799, 121] width 97 height 20
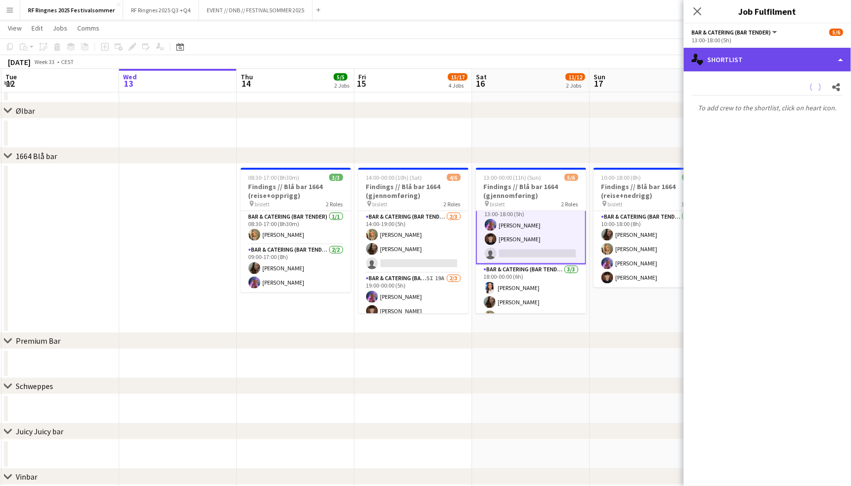
click at [757, 61] on div "single-neutral-actions-heart Shortlist" at bounding box center [767, 60] width 167 height 24
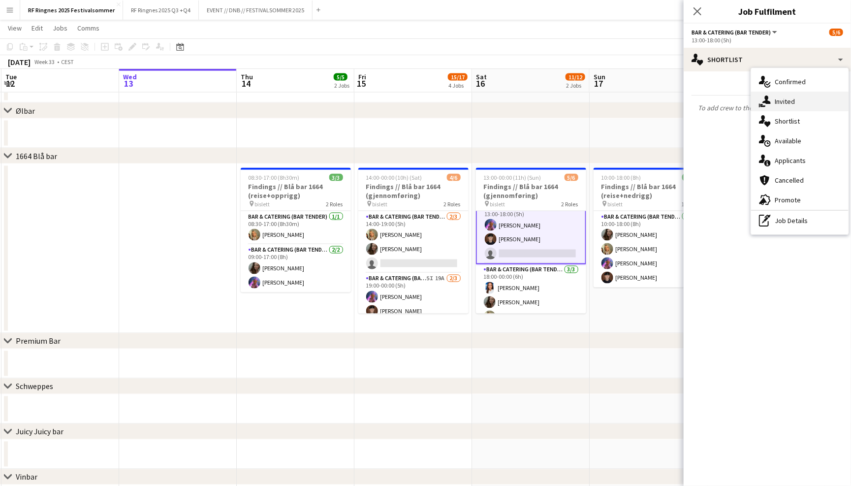
click at [771, 105] on div "single-neutral-actions-share-1 Invited" at bounding box center [799, 102] width 97 height 20
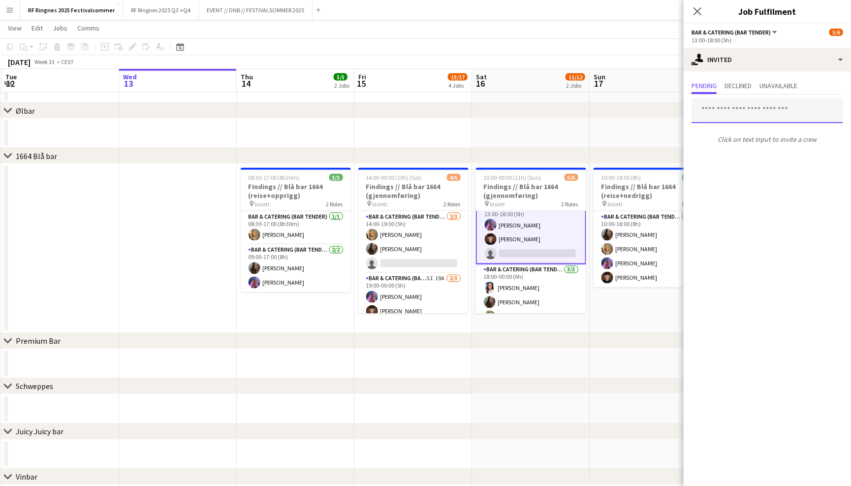
click at [740, 117] on input "text" at bounding box center [767, 110] width 152 height 25
click at [658, 31] on app-page-menu "View Day view expanded Day view collapsed Month view Date picker Jump to [DATE]…" at bounding box center [425, 29] width 851 height 19
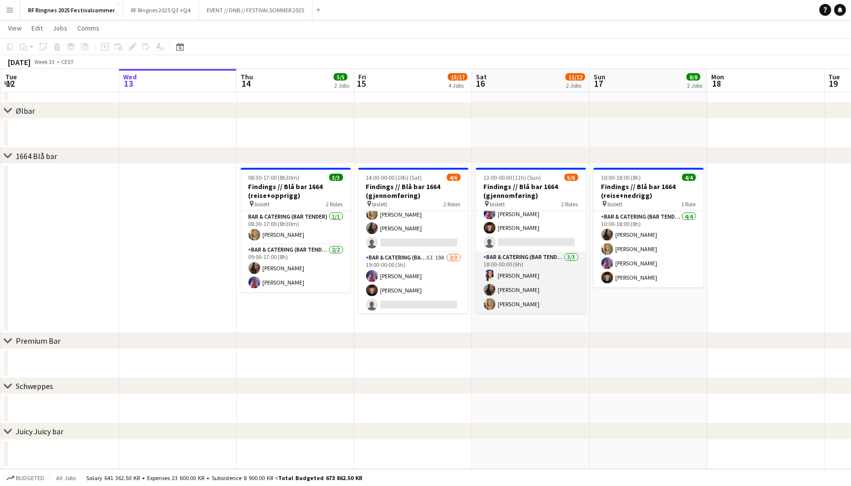
scroll to position [21, 0]
